Goal: Use online tool/utility: Utilize a website feature to perform a specific function

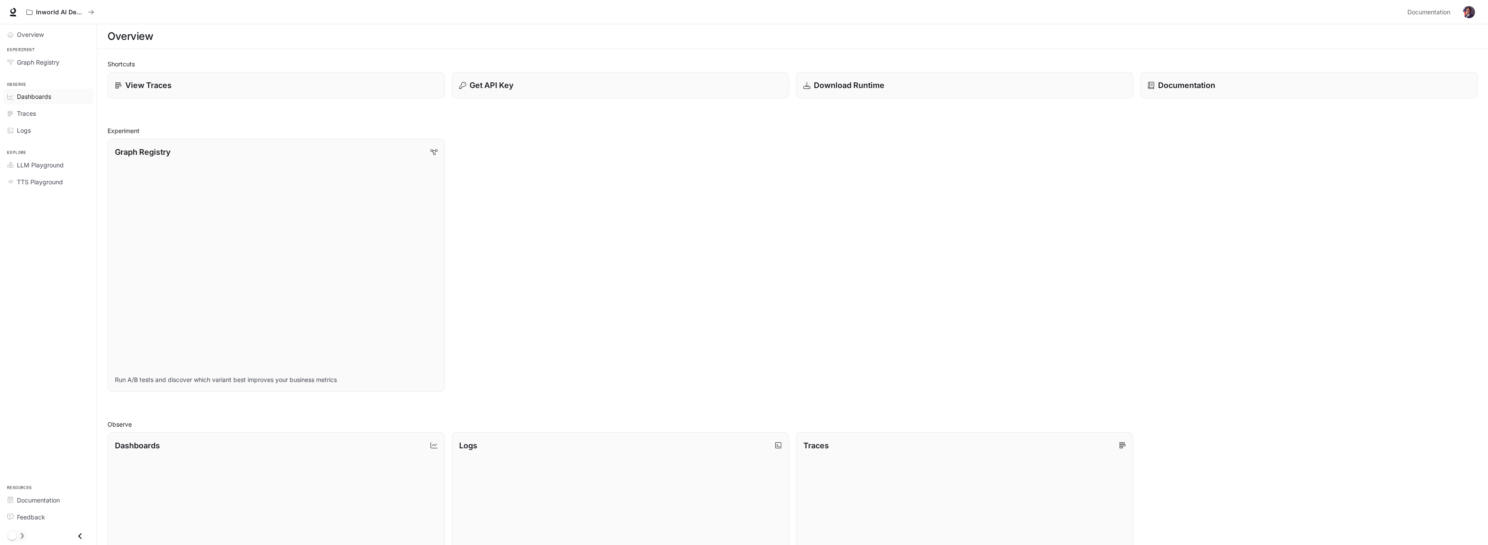
click at [40, 95] on span "Dashboards" at bounding box center [34, 96] width 34 height 9
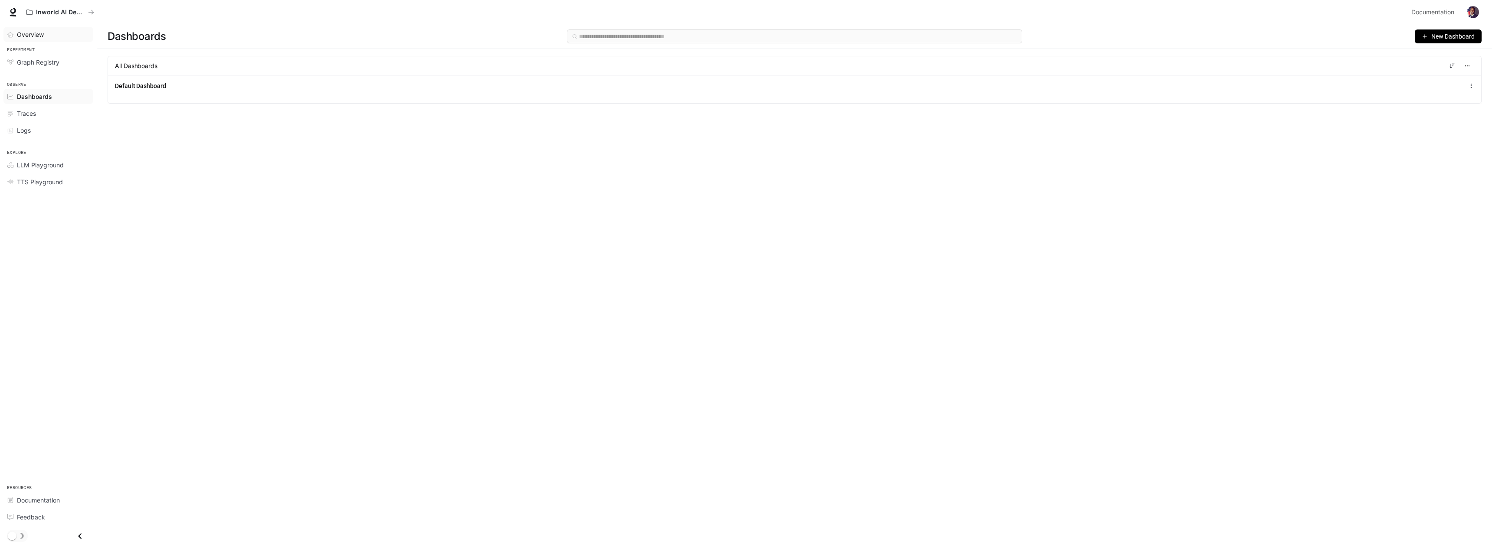
click at [33, 34] on span "Overview" at bounding box center [30, 34] width 27 height 9
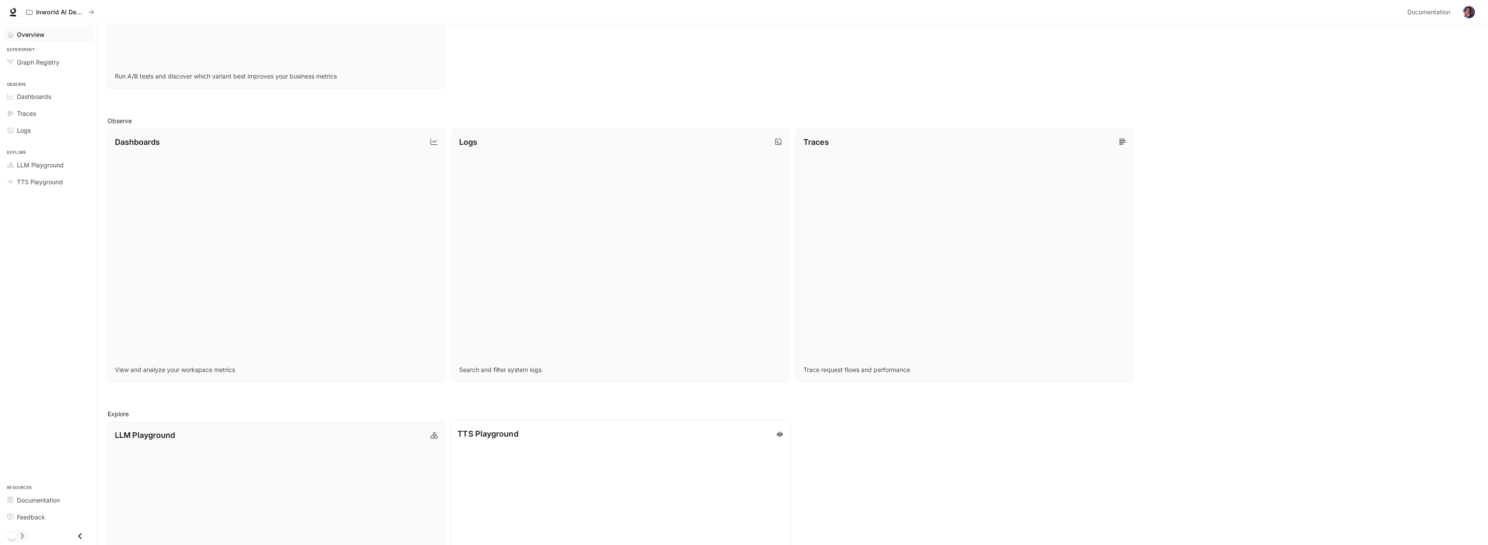
scroll to position [444, 0]
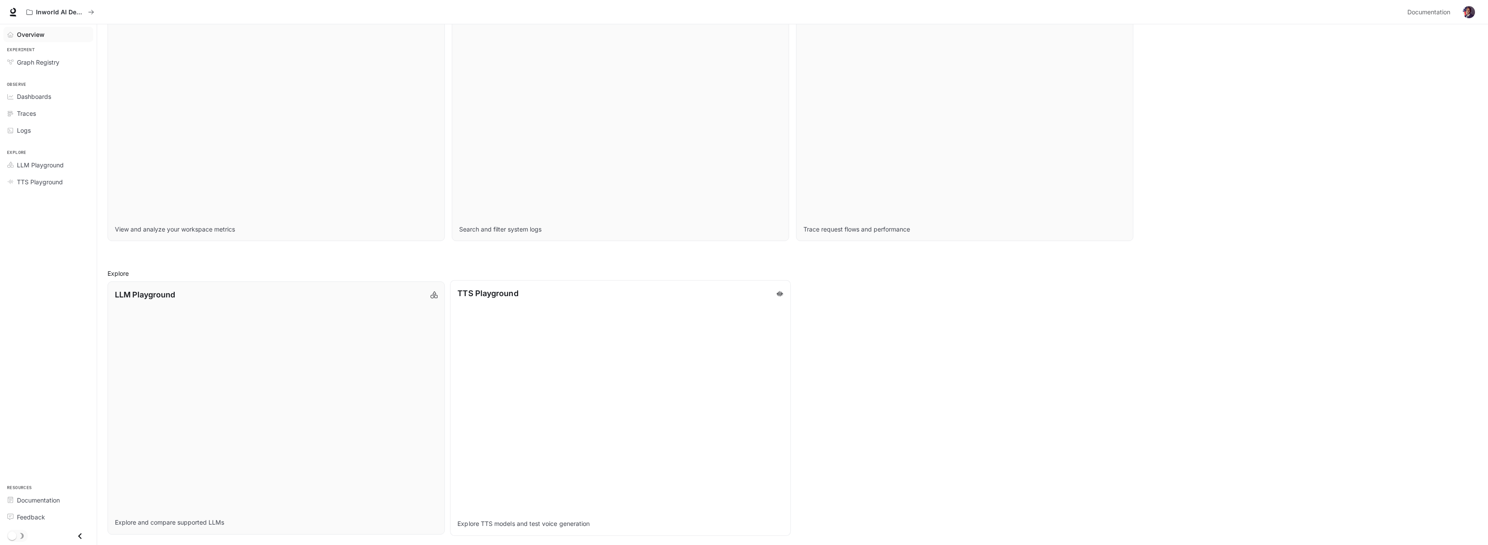
click at [534, 324] on link "TTS Playground Explore TTS models and test voice generation" at bounding box center [620, 407] width 341 height 255
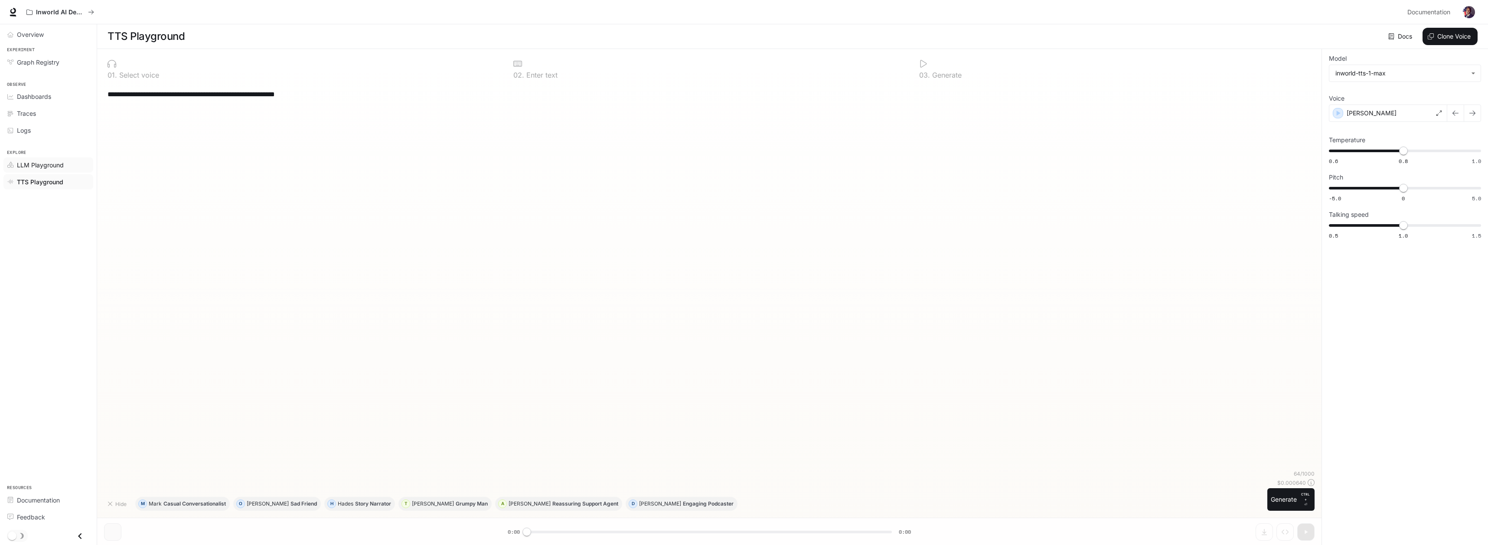
click at [56, 165] on span "LLM Playground" at bounding box center [40, 164] width 47 height 9
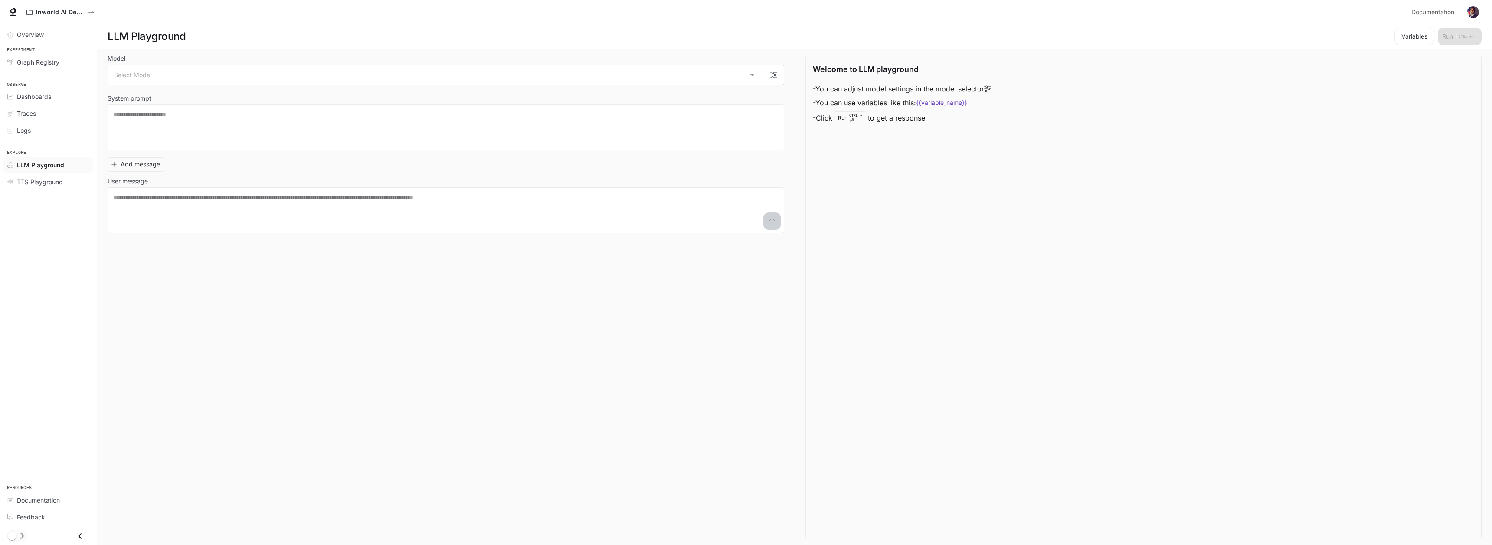
click at [162, 73] on body "Skip to main content Inworld AI Demos Documentation Documentation Portal Overvi…" at bounding box center [746, 272] width 1492 height 545
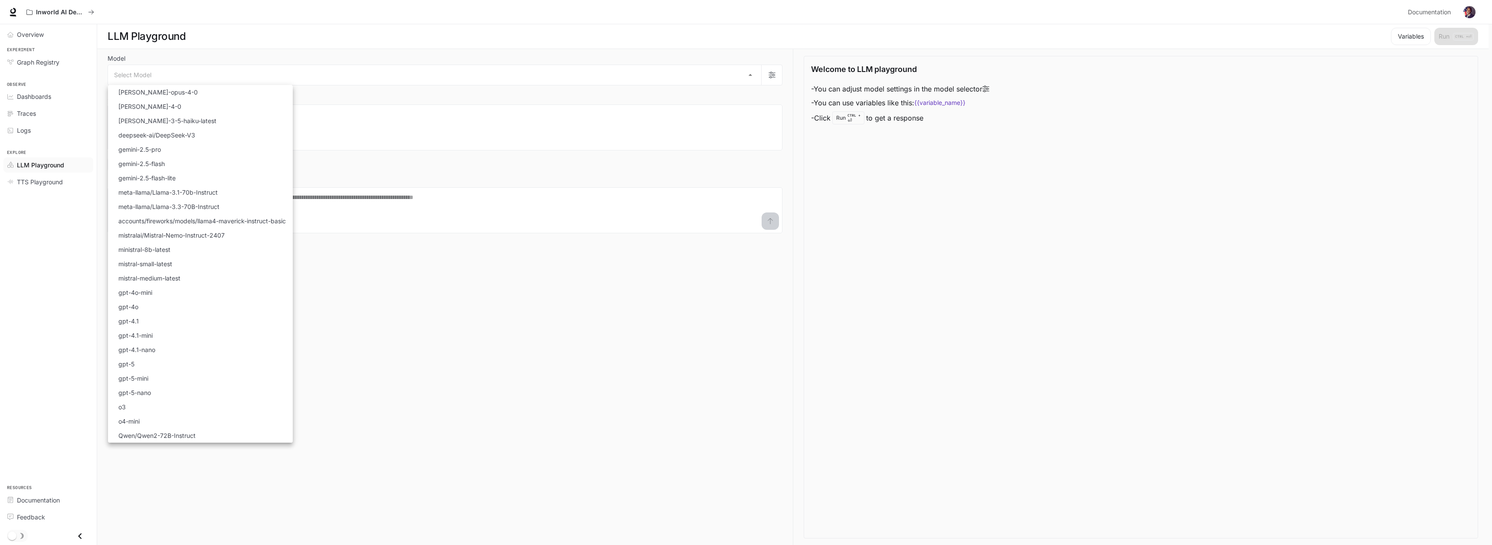
click at [148, 368] on li "gpt-5" at bounding box center [200, 364] width 185 height 14
type input "*****"
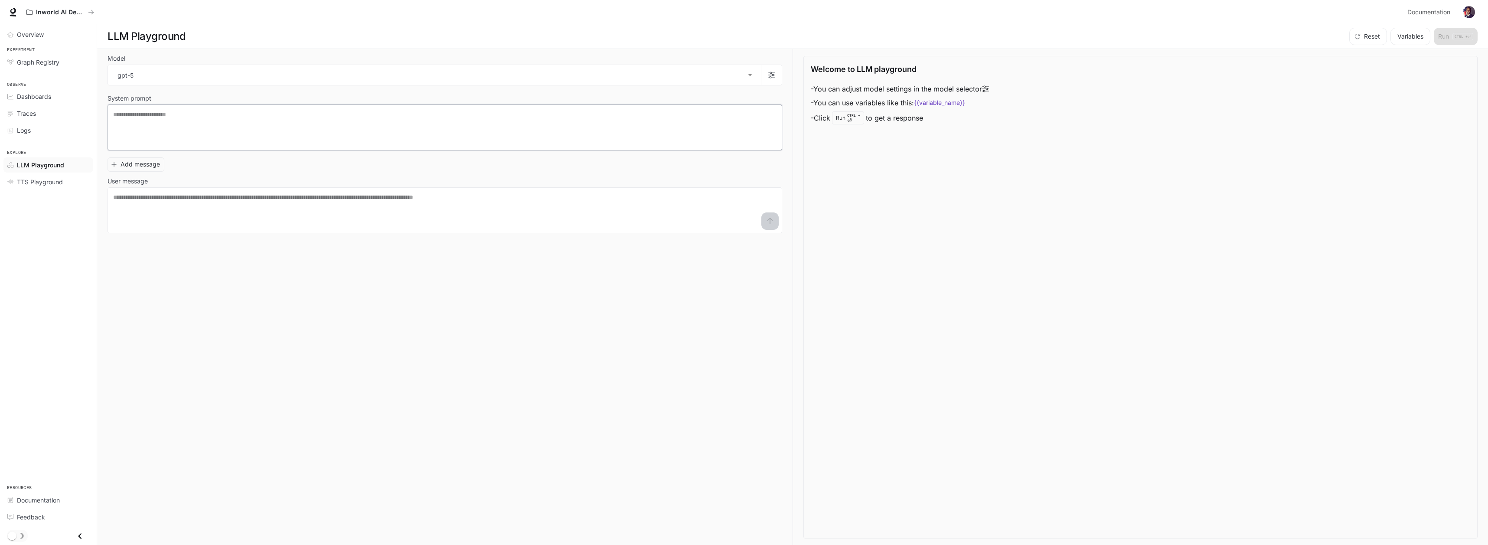
click at [215, 124] on textarea at bounding box center [444, 127] width 663 height 35
click at [202, 207] on textarea at bounding box center [444, 210] width 663 height 35
type textarea "**********"
click at [769, 225] on button "submit" at bounding box center [769, 220] width 17 height 17
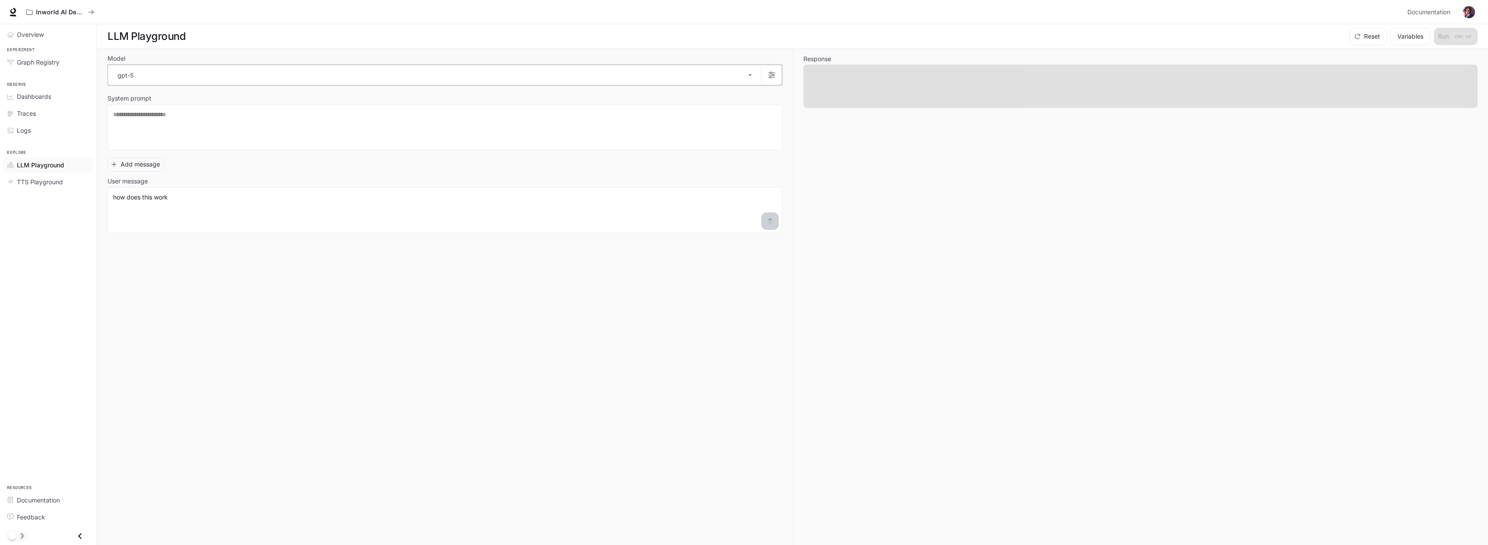
click at [774, 73] on icon "button" at bounding box center [771, 75] width 7 height 7
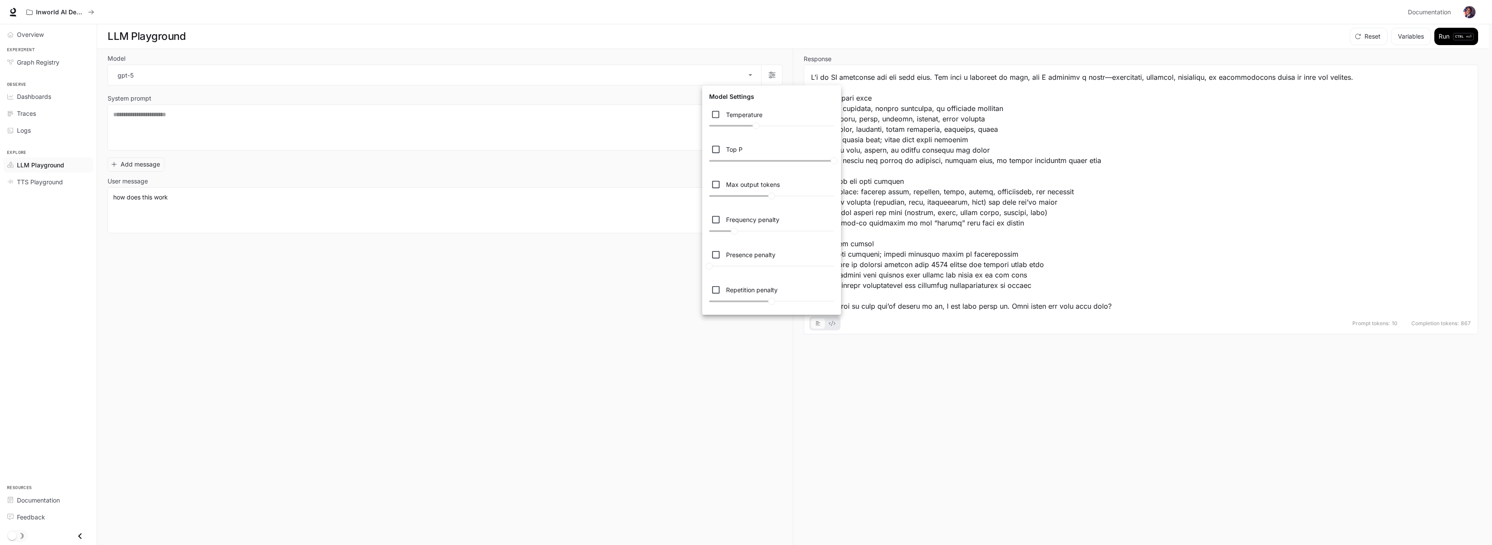
click at [603, 382] on div at bounding box center [746, 272] width 1492 height 545
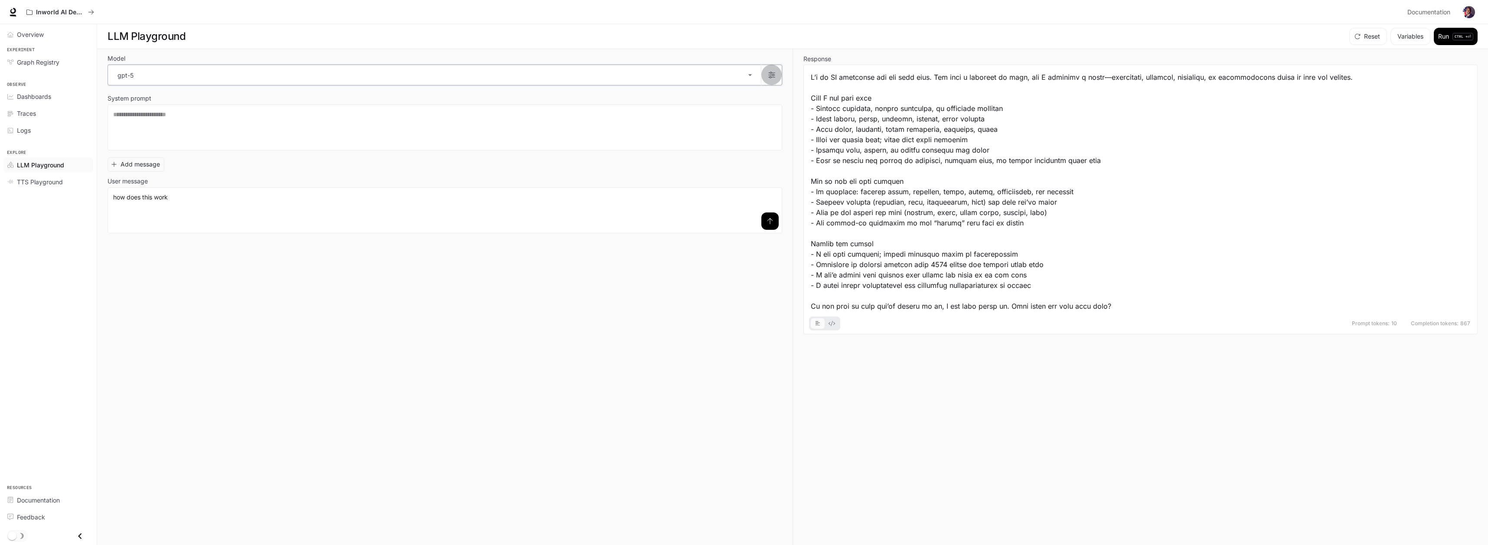
scroll to position [0, 0]
click at [777, 76] on button "button" at bounding box center [771, 74] width 21 height 21
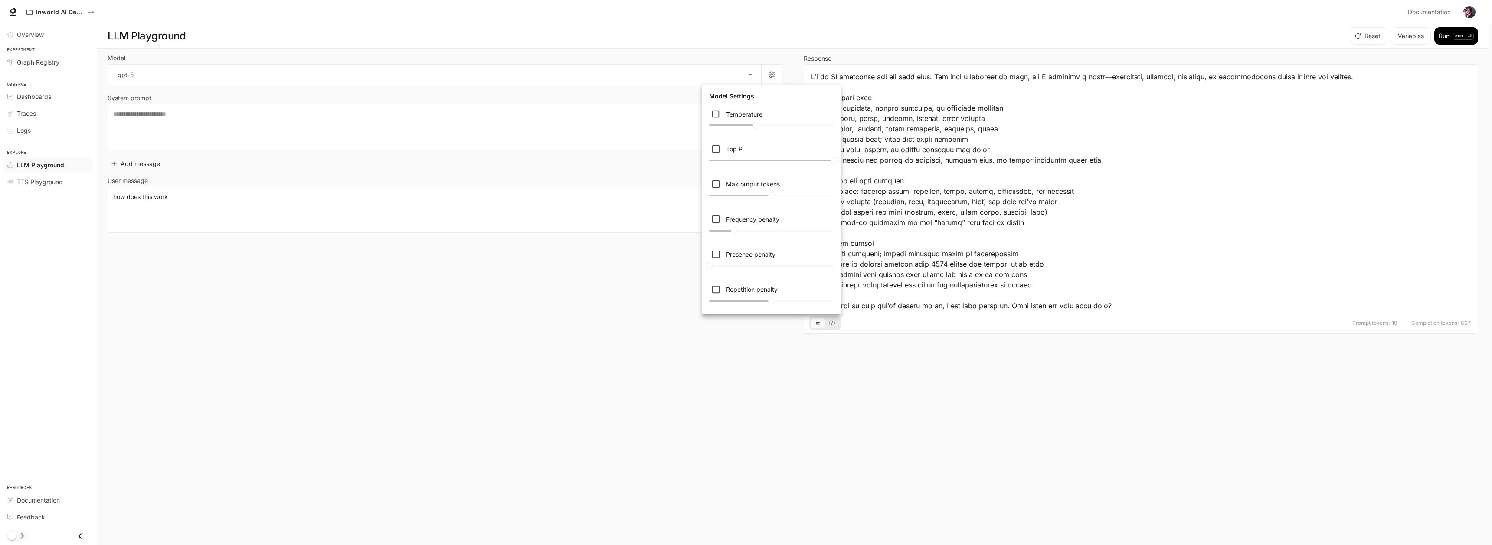
click at [291, 293] on div at bounding box center [746, 272] width 1492 height 545
